Goal: Find specific page/section: Find specific page/section

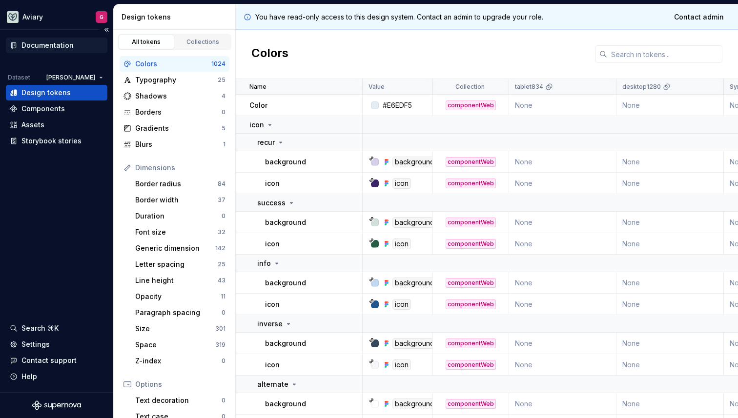
click at [51, 46] on div "Documentation" at bounding box center [47, 46] width 52 height 10
